Goal: Check status: Check status

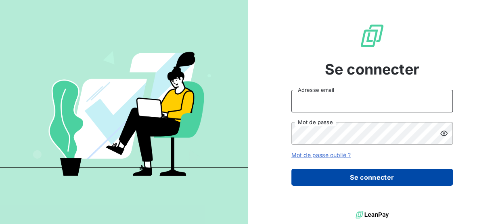
type input "benjamin.caron@ostreya.com"
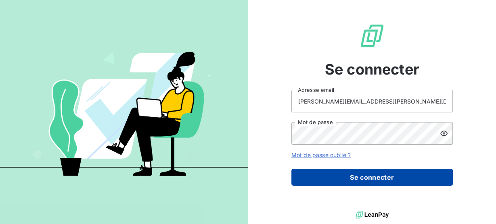
click at [381, 180] on button "Se connecter" at bounding box center [371, 177] width 161 height 17
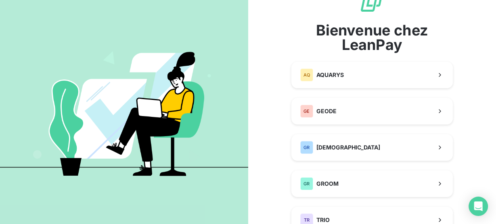
scroll to position [26, 0]
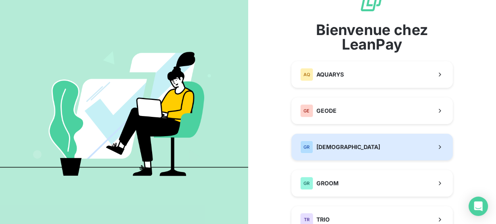
click at [368, 156] on button "GR GREENWISHES" at bounding box center [371, 147] width 161 height 27
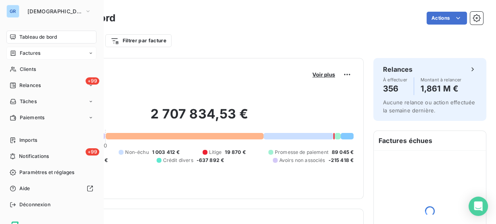
click at [15, 51] on icon at bounding box center [13, 52] width 5 height 5
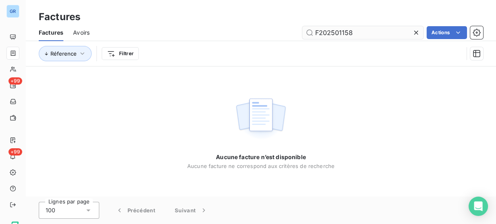
click at [345, 33] on input "F202501158" at bounding box center [362, 32] width 121 height 13
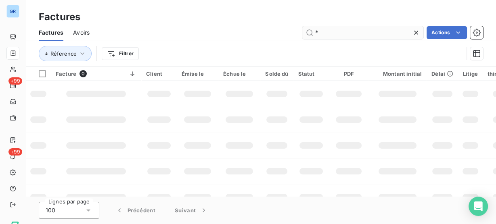
type input "*"
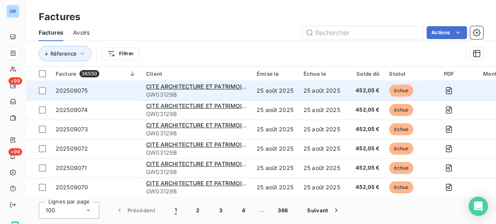
click at [129, 93] on span "202509075" at bounding box center [96, 91] width 81 height 8
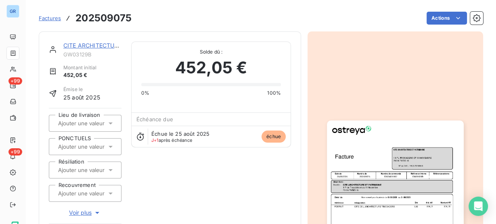
click at [393, 180] on img "button" at bounding box center [395, 217] width 136 height 193
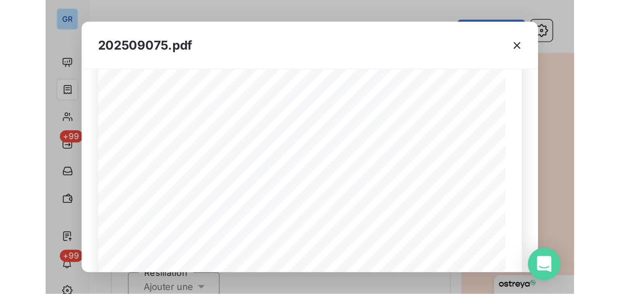
scroll to position [82, 0]
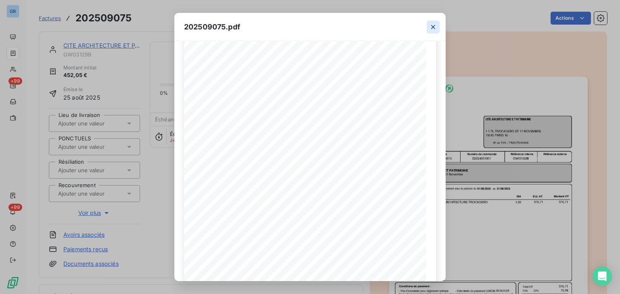
click at [429, 27] on icon "button" at bounding box center [433, 27] width 8 height 8
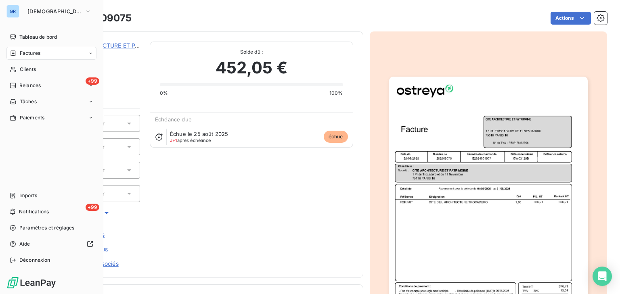
click at [18, 54] on div "Factures" at bounding box center [25, 53] width 31 height 7
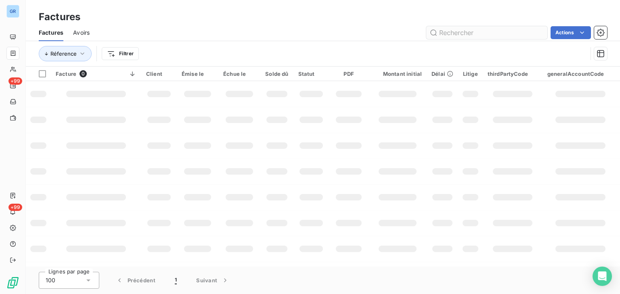
click at [490, 30] on input "text" at bounding box center [486, 32] width 121 height 13
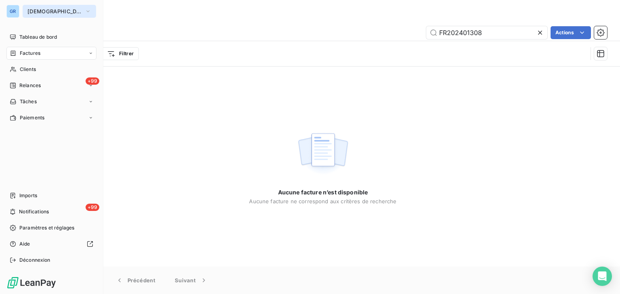
click at [31, 13] on span "[DEMOGRAPHIC_DATA]" at bounding box center [54, 11] width 54 height 6
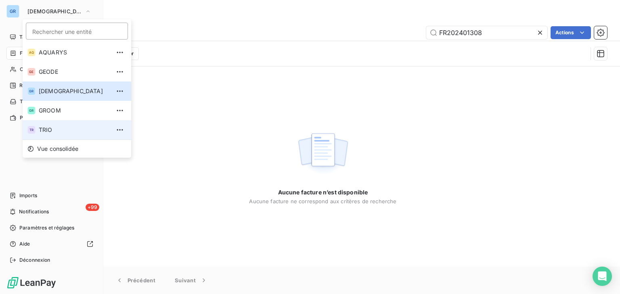
click at [52, 132] on span "TRIO" at bounding box center [74, 130] width 71 height 8
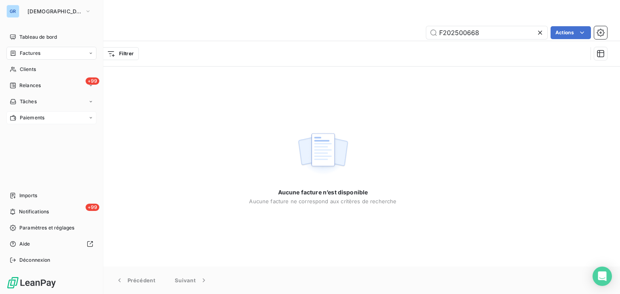
type input "FR202401308"
